Goal: Transaction & Acquisition: Book appointment/travel/reservation

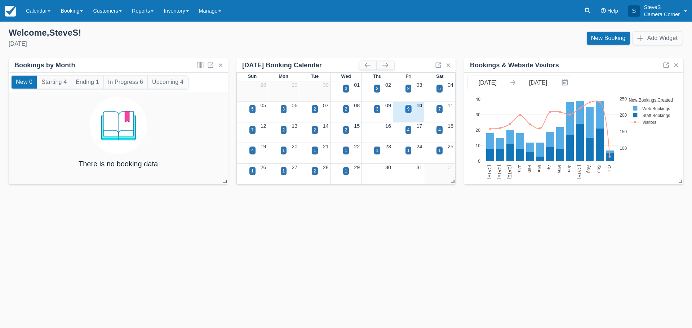
click at [406, 107] on div "9" at bounding box center [408, 109] width 6 height 8
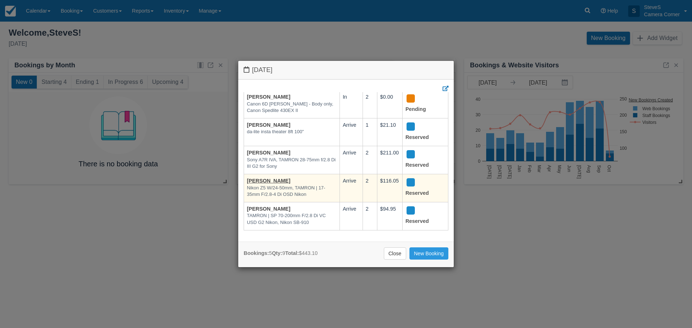
scroll to position [30, 0]
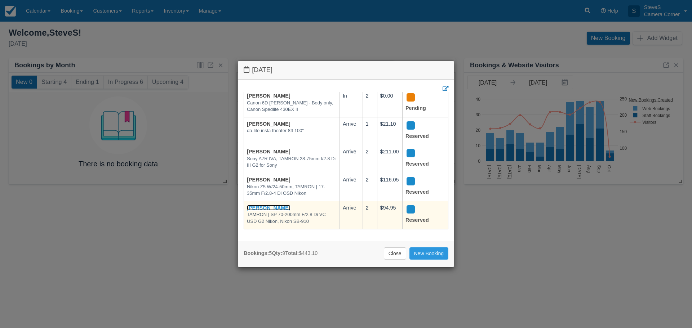
click at [282, 205] on link "[PERSON_NAME]" at bounding box center [269, 208] width 44 height 6
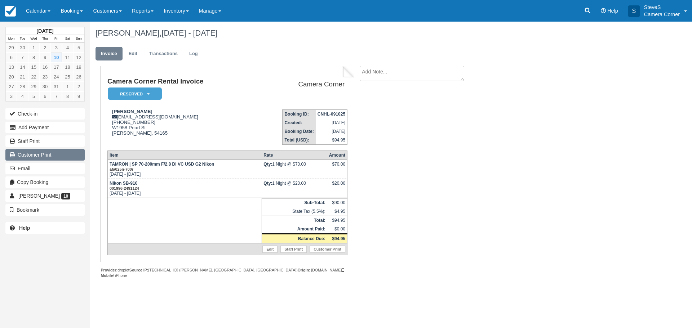
click at [41, 155] on link "Customer Print" at bounding box center [44, 155] width 79 height 12
click at [9, 8] on img at bounding box center [10, 11] width 11 height 11
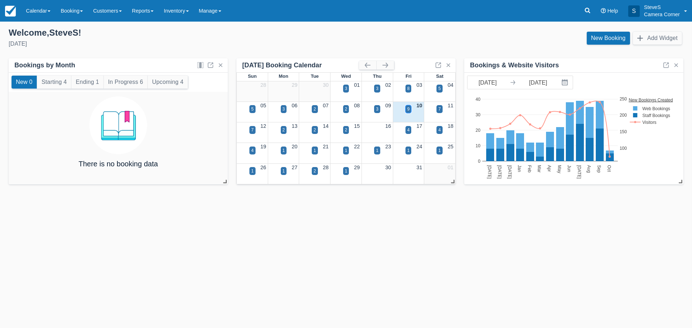
click at [407, 109] on div "9" at bounding box center [408, 109] width 3 height 6
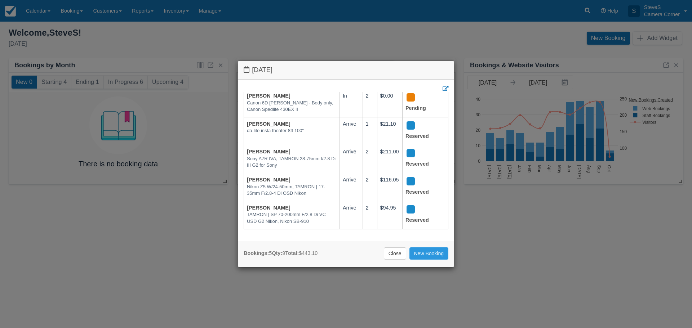
scroll to position [30, 0]
click at [396, 251] on link "Close" at bounding box center [395, 254] width 22 height 12
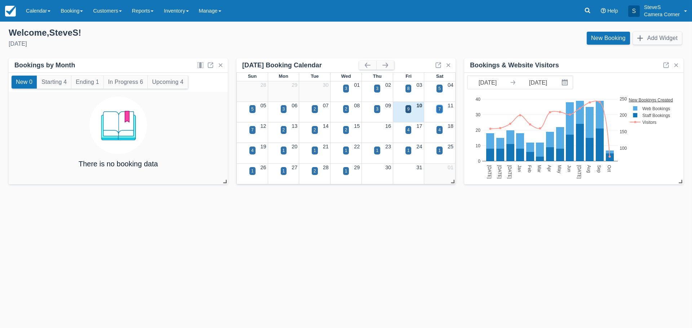
click at [442, 109] on div "7" at bounding box center [439, 109] width 6 height 8
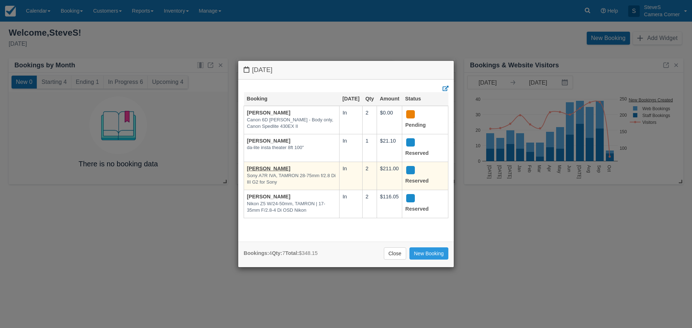
scroll to position [0, 0]
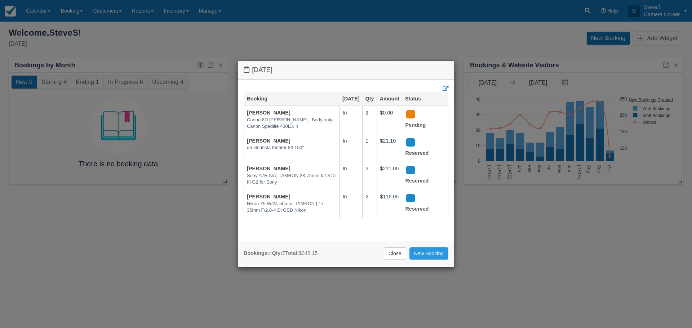
click at [398, 259] on link "Close" at bounding box center [395, 254] width 22 height 12
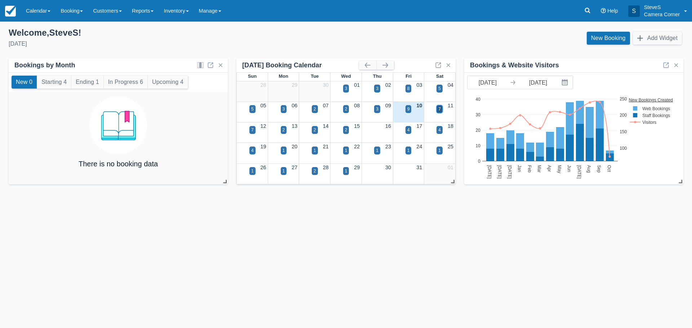
click at [439, 110] on div "7" at bounding box center [439, 109] width 3 height 6
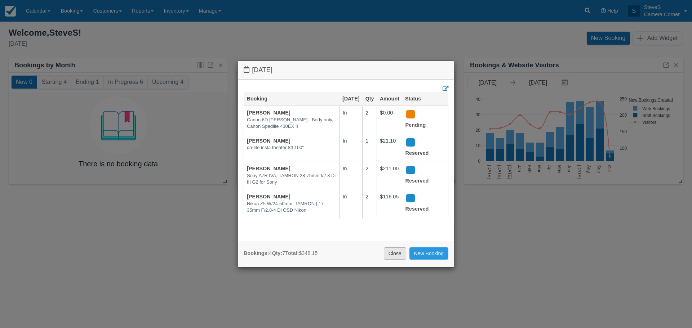
click at [391, 254] on link "Close" at bounding box center [395, 254] width 22 height 12
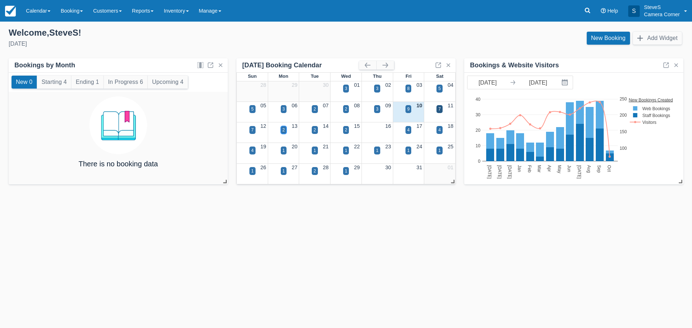
click at [283, 130] on div "2" at bounding box center [283, 130] width 3 height 6
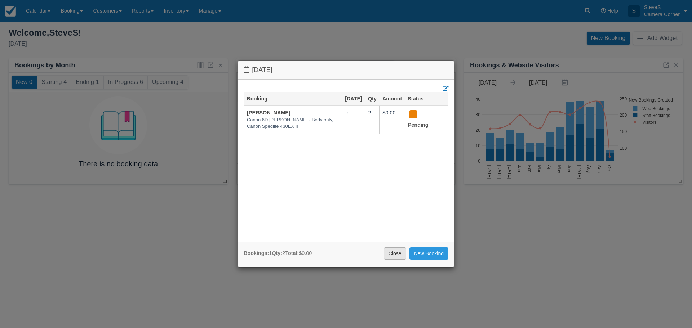
click at [393, 253] on link "Close" at bounding box center [395, 254] width 22 height 12
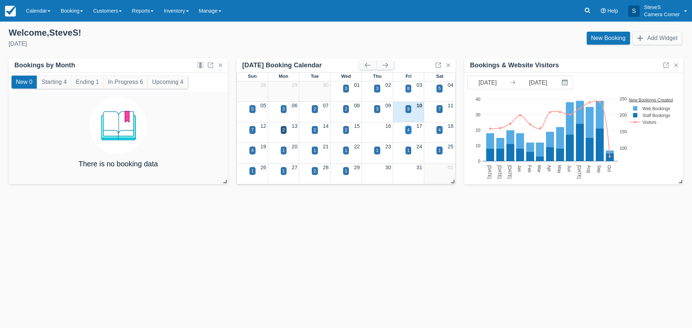
click at [407, 131] on div "4" at bounding box center [408, 130] width 3 height 6
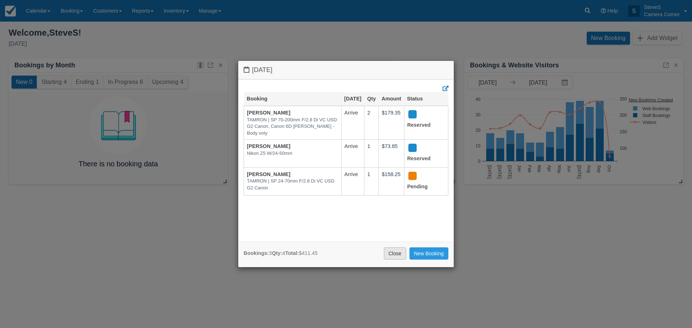
click at [396, 256] on link "Close" at bounding box center [395, 254] width 22 height 12
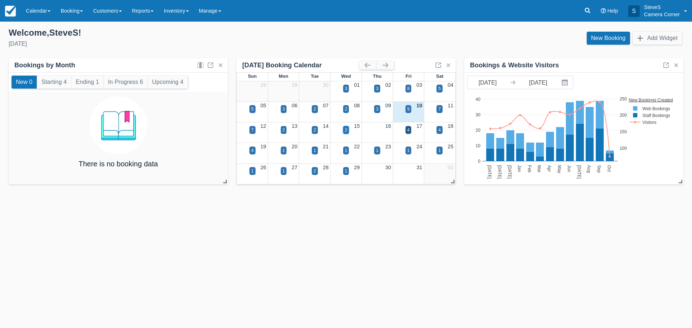
click at [347, 129] on div "2" at bounding box center [346, 130] width 3 height 6
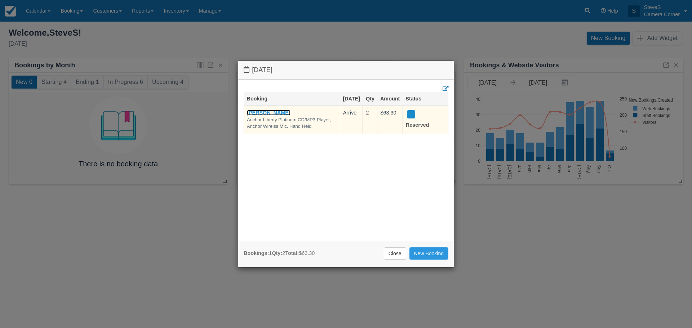
click at [271, 116] on link "Scott Wilsmann" at bounding box center [269, 113] width 44 height 6
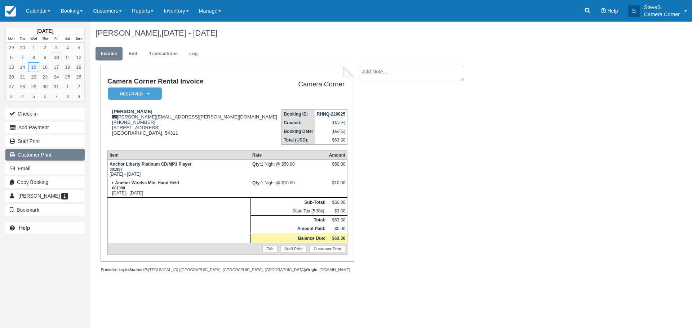
click at [51, 159] on link "Customer Print" at bounding box center [44, 155] width 79 height 12
click at [13, 13] on img at bounding box center [10, 11] width 11 height 11
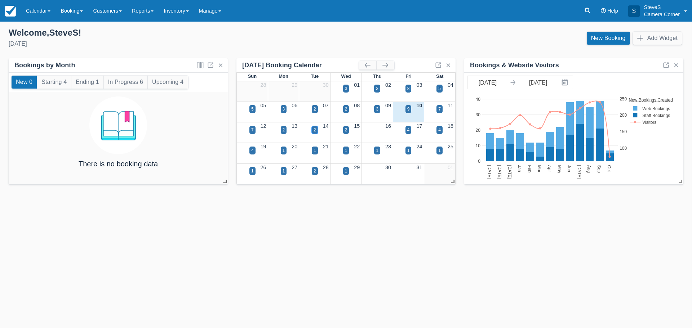
click at [312, 131] on div "2" at bounding box center [315, 130] width 6 height 8
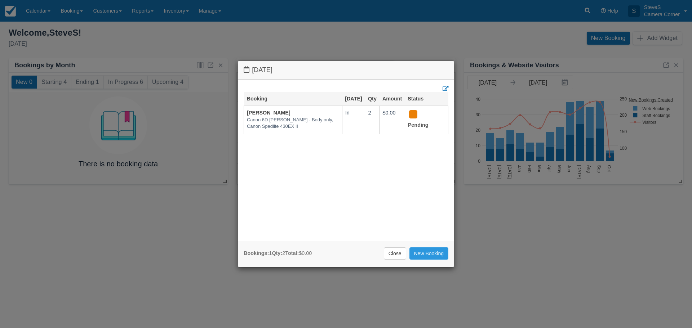
drag, startPoint x: 396, startPoint y: 254, endPoint x: 353, endPoint y: 224, distance: 52.1
click at [396, 254] on link "Close" at bounding box center [395, 254] width 22 height 12
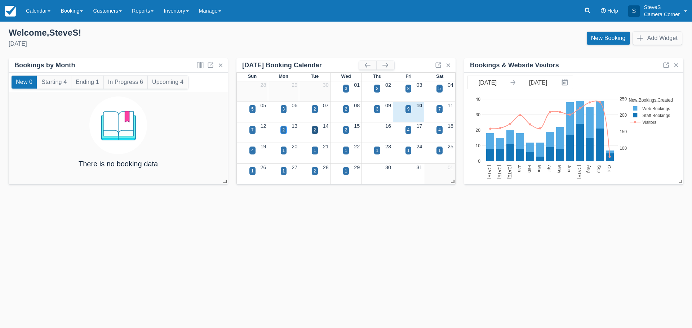
click at [283, 131] on div "2" at bounding box center [283, 130] width 3 height 6
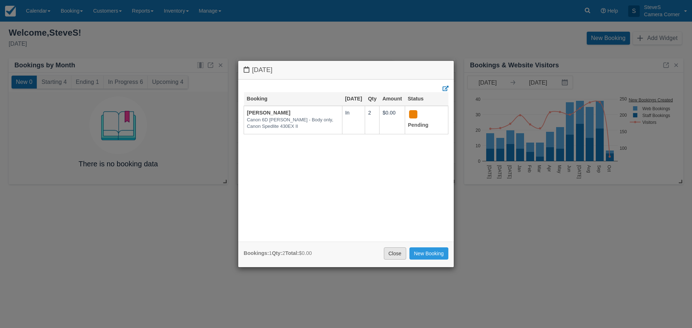
click at [390, 254] on link "Close" at bounding box center [395, 254] width 22 height 12
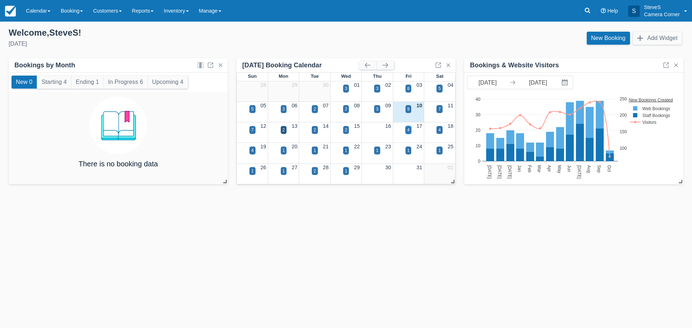
click at [410, 133] on div "4" at bounding box center [408, 130] width 6 height 8
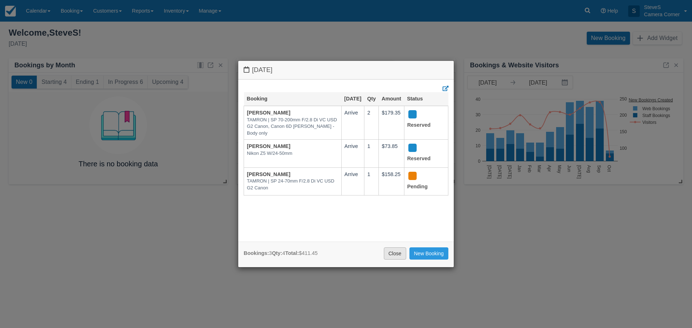
click at [391, 257] on link "Close" at bounding box center [395, 254] width 22 height 12
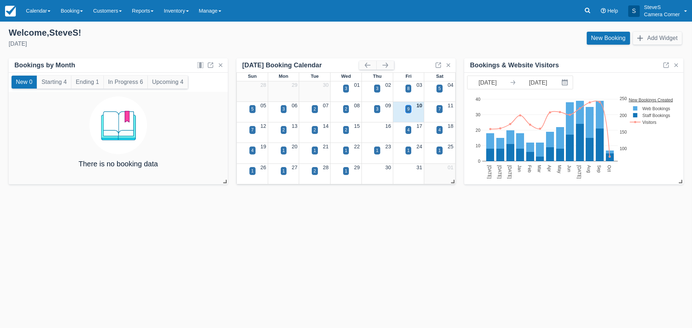
click at [409, 111] on div "9" at bounding box center [408, 109] width 3 height 6
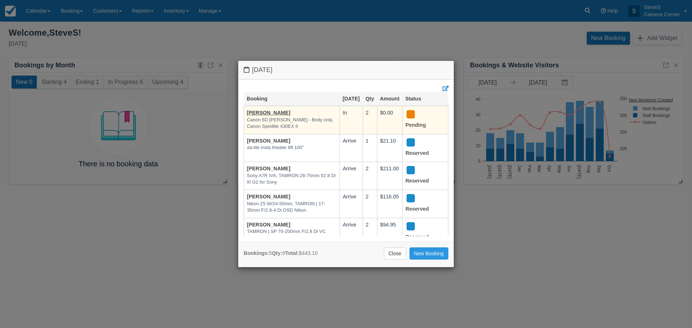
scroll to position [30, 0]
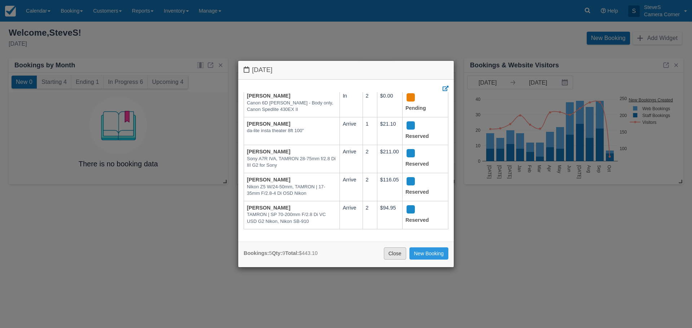
click at [392, 253] on link "Close" at bounding box center [395, 254] width 22 height 12
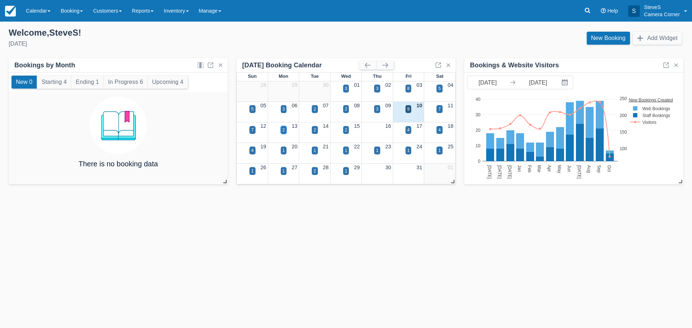
click at [284, 131] on div "2" at bounding box center [283, 130] width 3 height 6
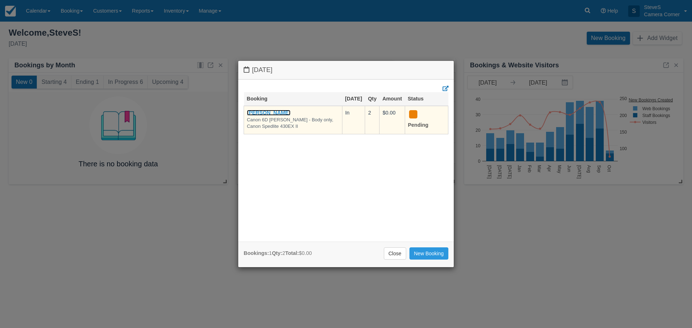
click at [281, 116] on link "[PERSON_NAME]" at bounding box center [269, 113] width 44 height 6
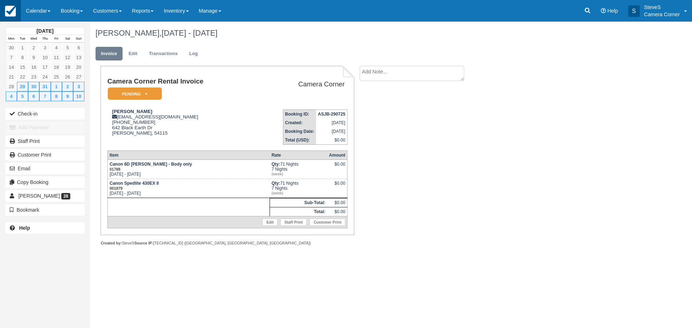
click at [14, 8] on img at bounding box center [10, 11] width 11 height 11
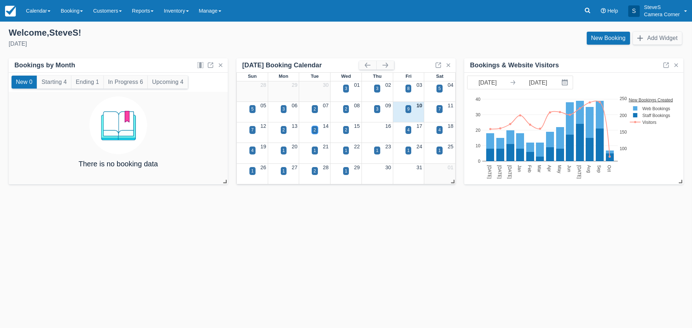
click at [317, 127] on div "2" at bounding box center [315, 130] width 6 height 8
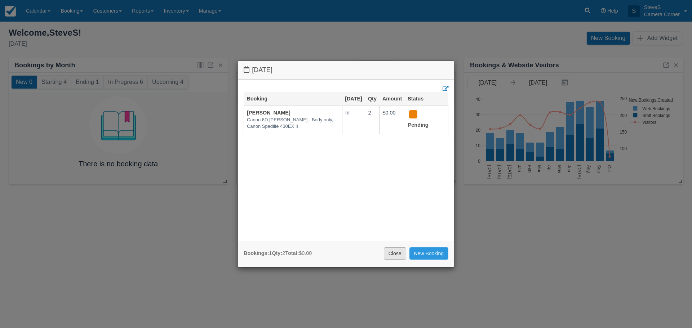
click at [393, 253] on link "Close" at bounding box center [395, 254] width 22 height 12
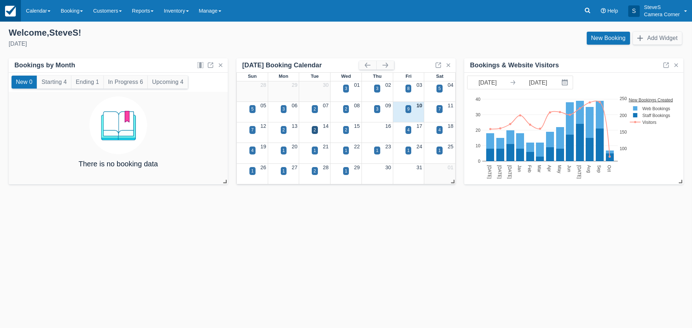
click at [14, 11] on img at bounding box center [10, 11] width 11 height 11
click at [407, 129] on div "4" at bounding box center [408, 130] width 3 height 6
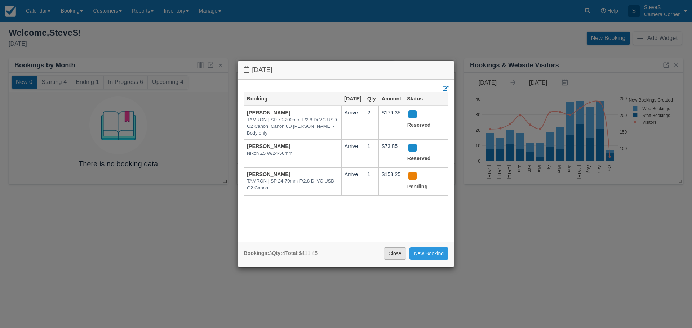
click at [396, 251] on link "Close" at bounding box center [395, 254] width 22 height 12
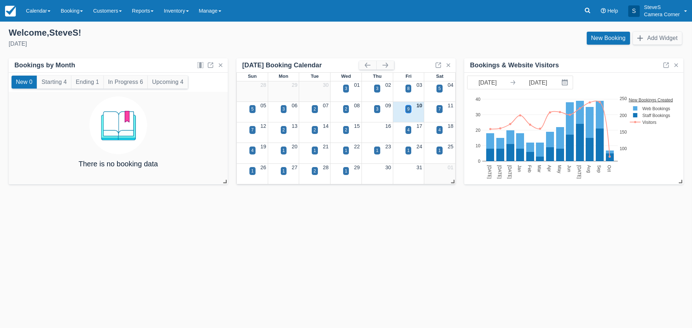
click at [406, 106] on div "9" at bounding box center [408, 109] width 6 height 8
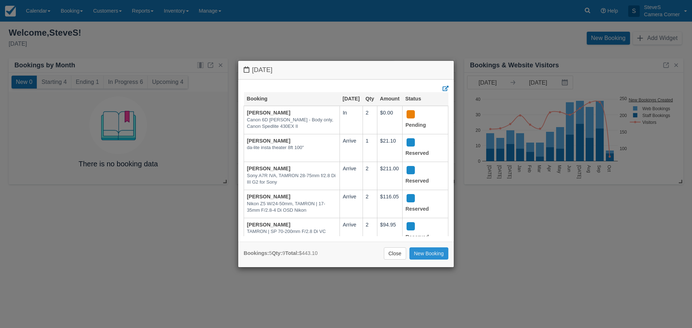
click at [427, 257] on link "New Booking" at bounding box center [428, 254] width 39 height 12
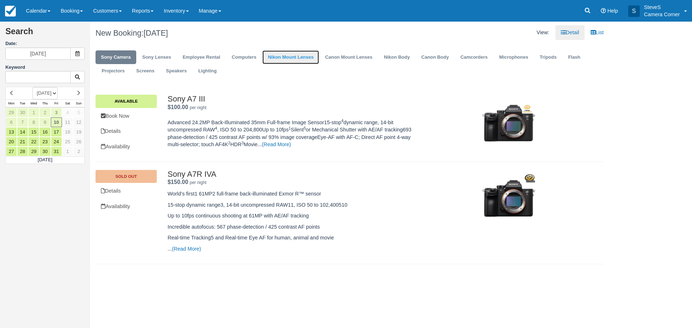
click at [295, 57] on link "Nikon Mount Lenses" at bounding box center [290, 57] width 57 height 14
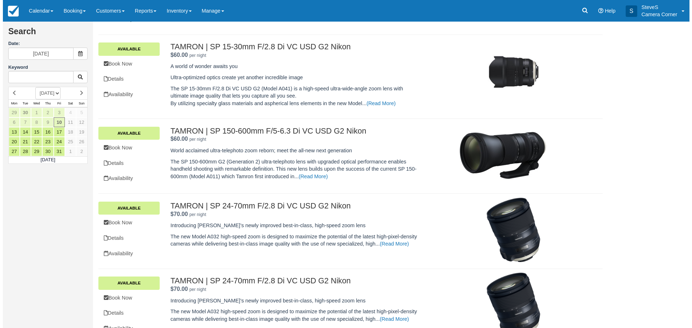
scroll to position [293, 0]
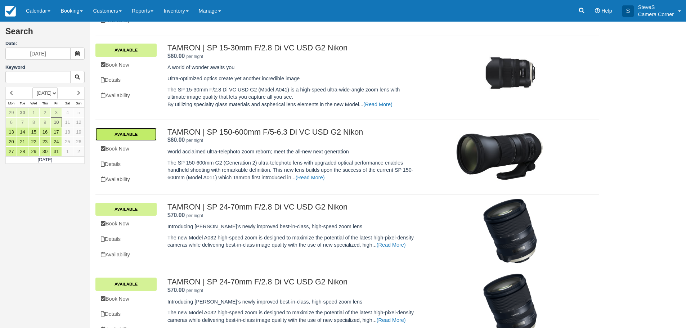
click at [131, 135] on link "Available" at bounding box center [125, 134] width 61 height 13
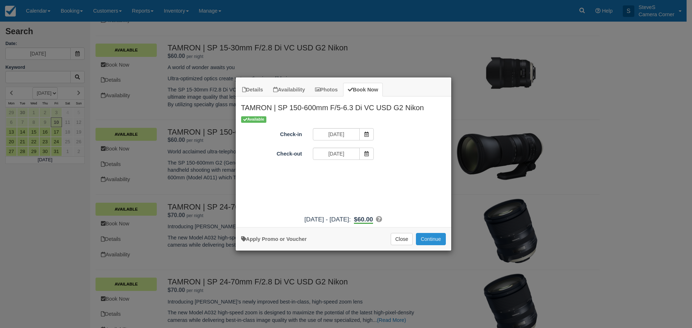
click at [433, 239] on button "Continue" at bounding box center [431, 239] width 30 height 12
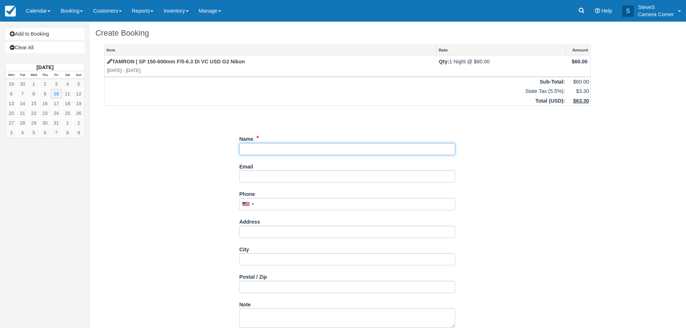
click at [296, 149] on input "Name" at bounding box center [347, 149] width 216 height 12
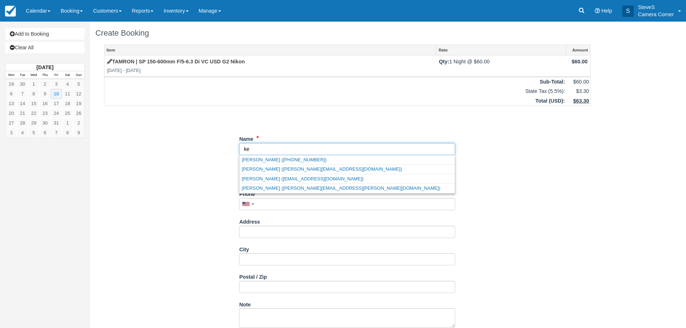
type input "k"
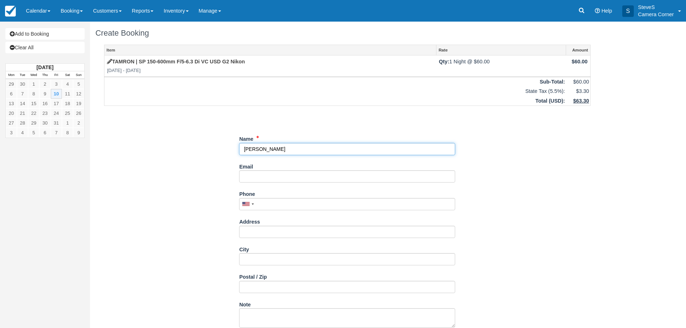
type input "[PERSON_NAME]"
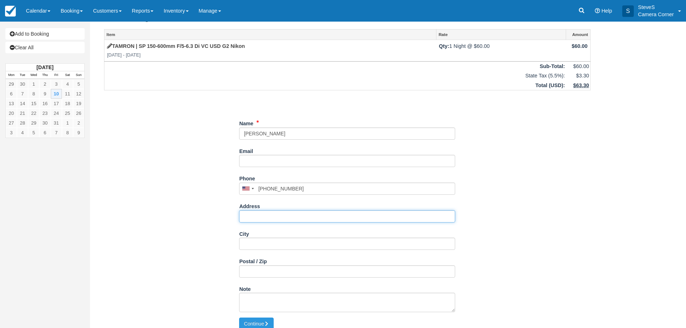
scroll to position [23, 0]
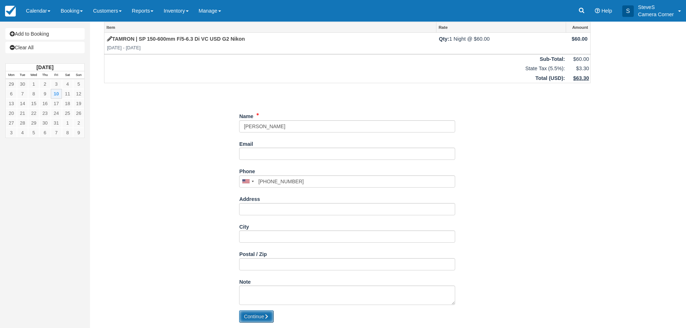
click at [251, 315] on button "Continue" at bounding box center [256, 317] width 35 height 12
type input "+19208084265"
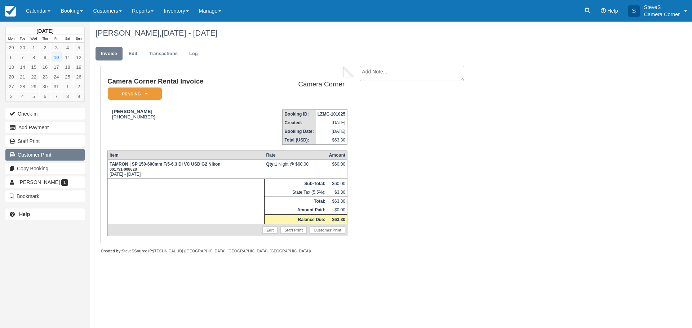
click at [31, 156] on link "Customer Print" at bounding box center [44, 155] width 79 height 12
click at [14, 14] on img at bounding box center [10, 11] width 11 height 11
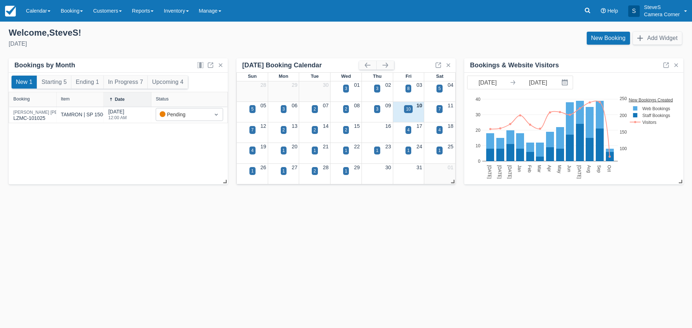
click at [404, 106] on div "10" at bounding box center [408, 106] width 31 height 8
click at [406, 107] on div "10" at bounding box center [408, 109] width 5 height 6
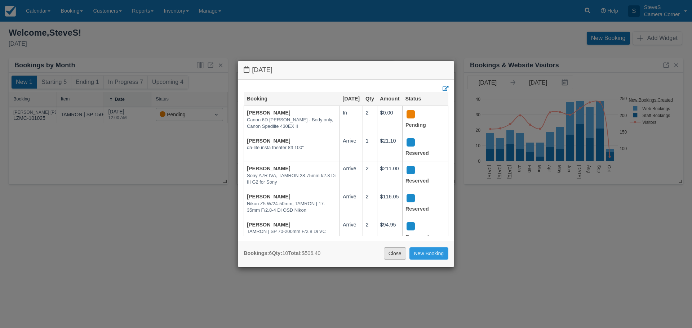
click at [401, 251] on link "Close" at bounding box center [395, 254] width 22 height 12
